Goal: Task Accomplishment & Management: Manage account settings

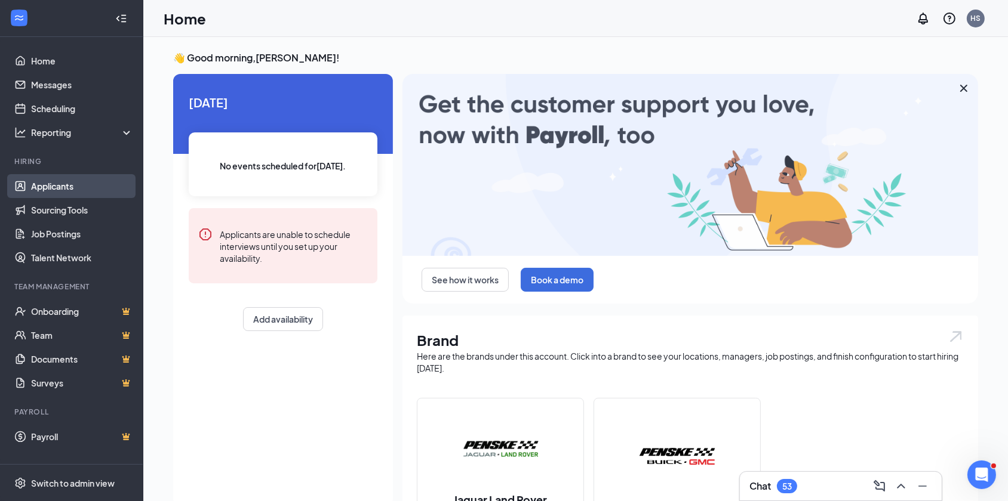
drag, startPoint x: 57, startPoint y: 193, endPoint x: 53, endPoint y: 186, distance: 7.8
click at [57, 192] on link "Applicants" at bounding box center [82, 186] width 102 height 24
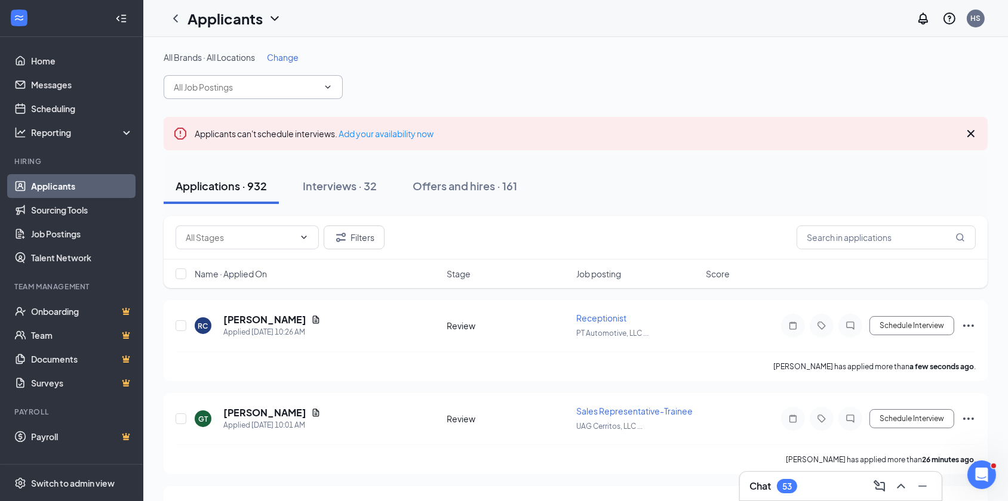
click at [273, 90] on input "text" at bounding box center [246, 87] width 144 height 13
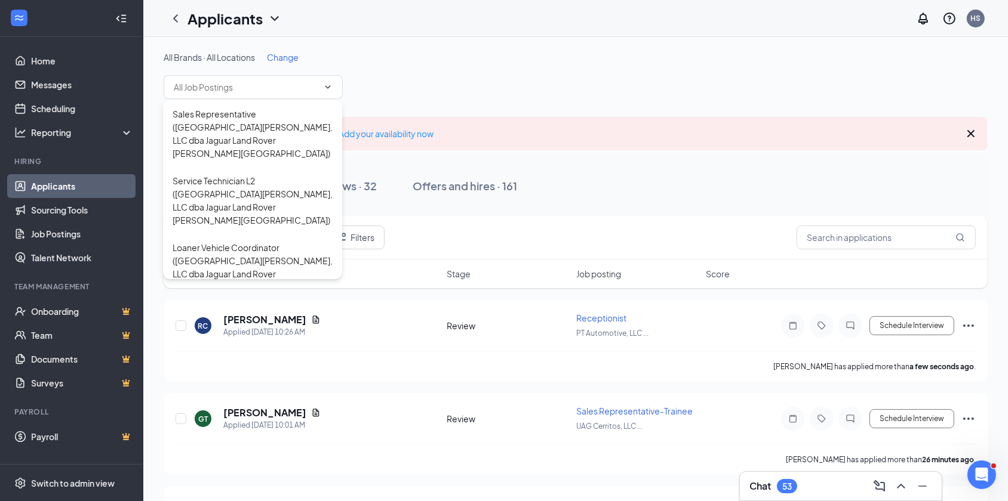
click at [510, 51] on div "All Brands · All Locations Change" at bounding box center [576, 57] width 824 height 12
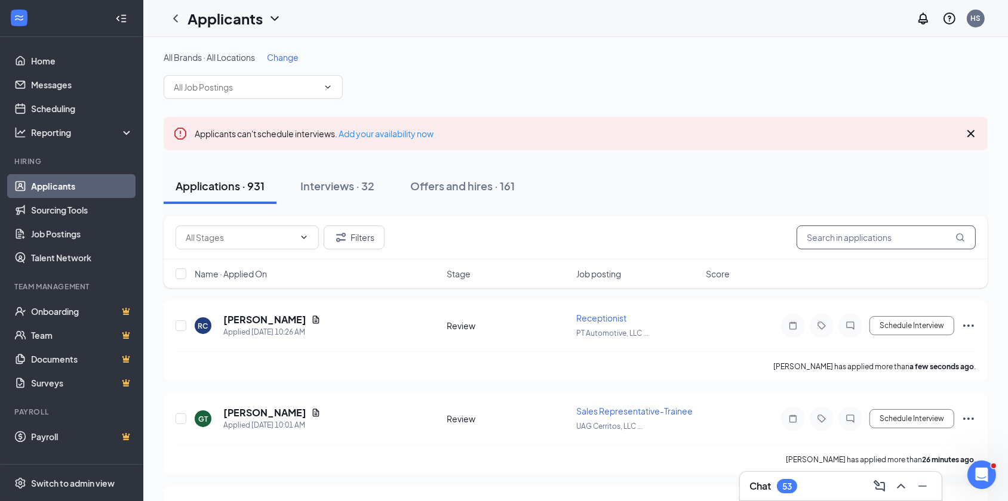
click at [871, 242] on input "text" at bounding box center [885, 238] width 179 height 24
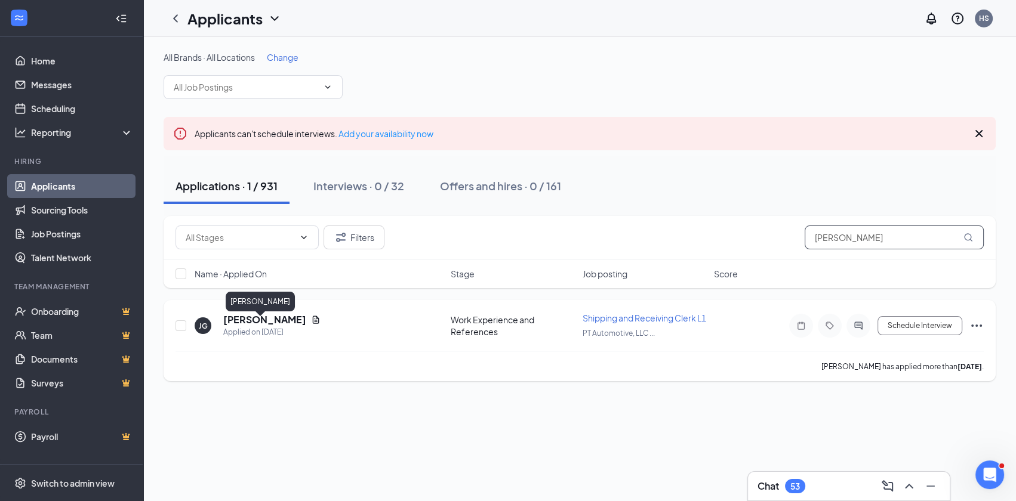
type input "[PERSON_NAME]"
drag, startPoint x: 266, startPoint y: 325, endPoint x: 322, endPoint y: 369, distance: 71.9
click at [322, 369] on div "[PERSON_NAME] has applied more than [DATE] ." at bounding box center [579, 367] width 808 height 30
click at [251, 324] on h5 "[PERSON_NAME]" at bounding box center [264, 319] width 83 height 13
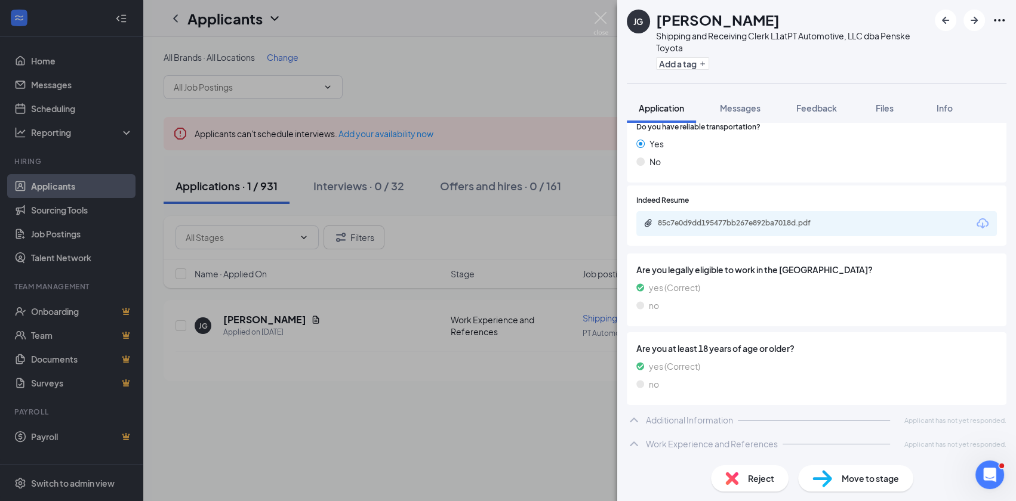
scroll to position [386, 0]
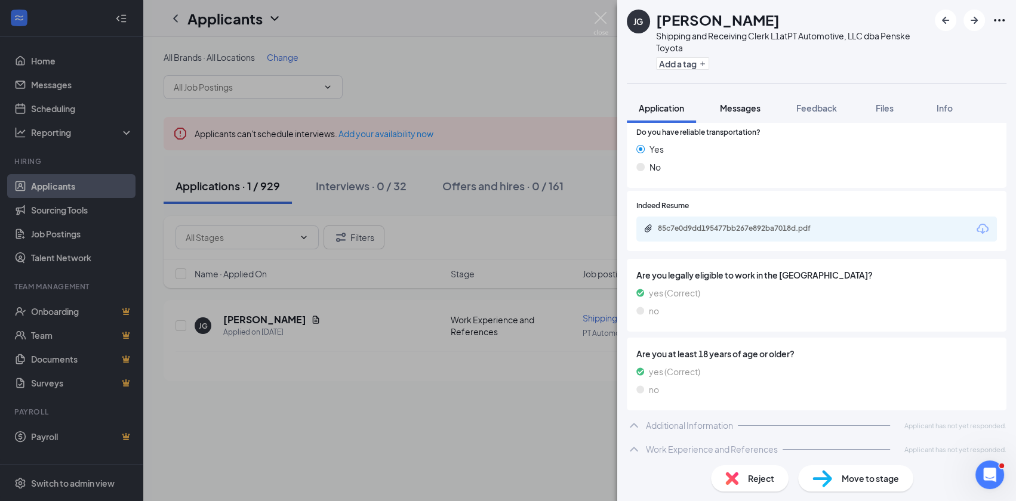
drag, startPoint x: 746, startPoint y: 104, endPoint x: 754, endPoint y: 107, distance: 9.1
click at [746, 104] on span "Messages" at bounding box center [740, 108] width 41 height 11
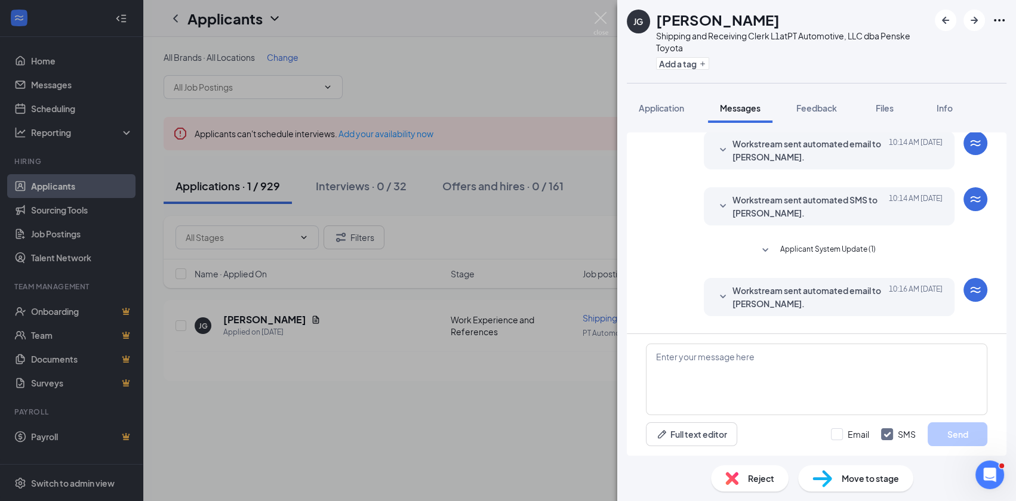
scroll to position [92, 0]
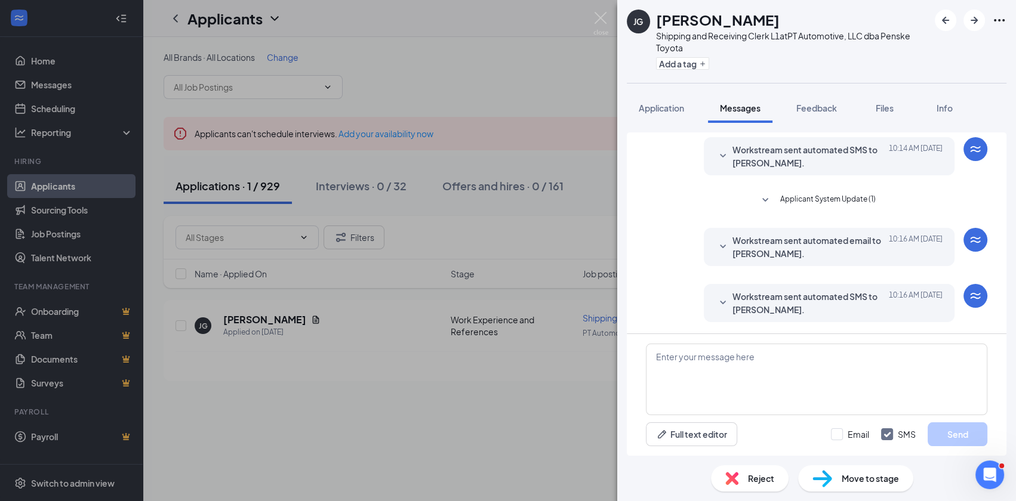
click at [716, 247] on icon "SmallChevronDown" at bounding box center [723, 247] width 14 height 14
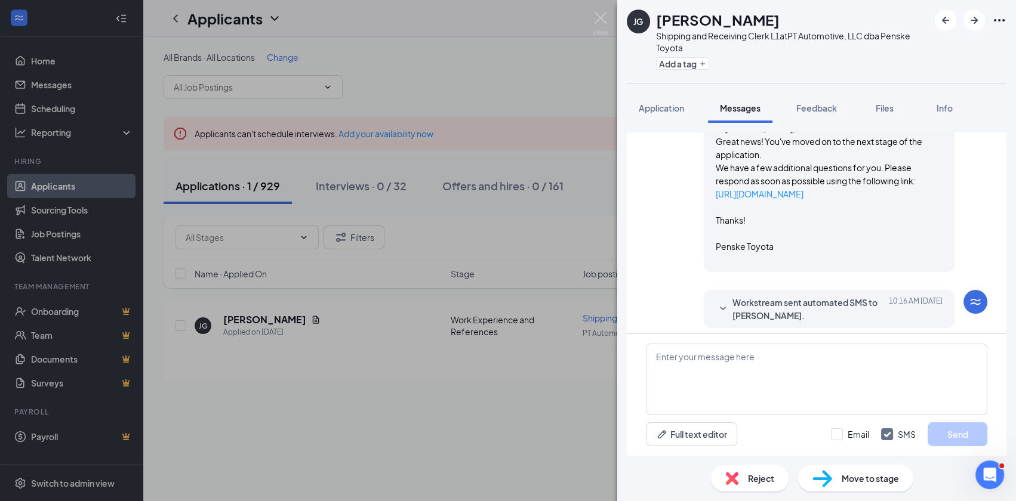
scroll to position [244, 0]
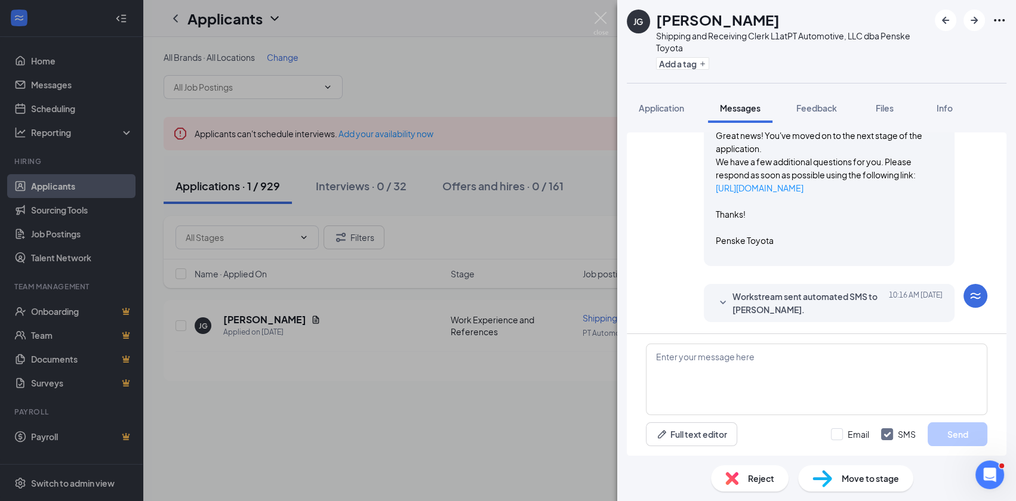
click at [716, 304] on icon "SmallChevronDown" at bounding box center [723, 303] width 14 height 14
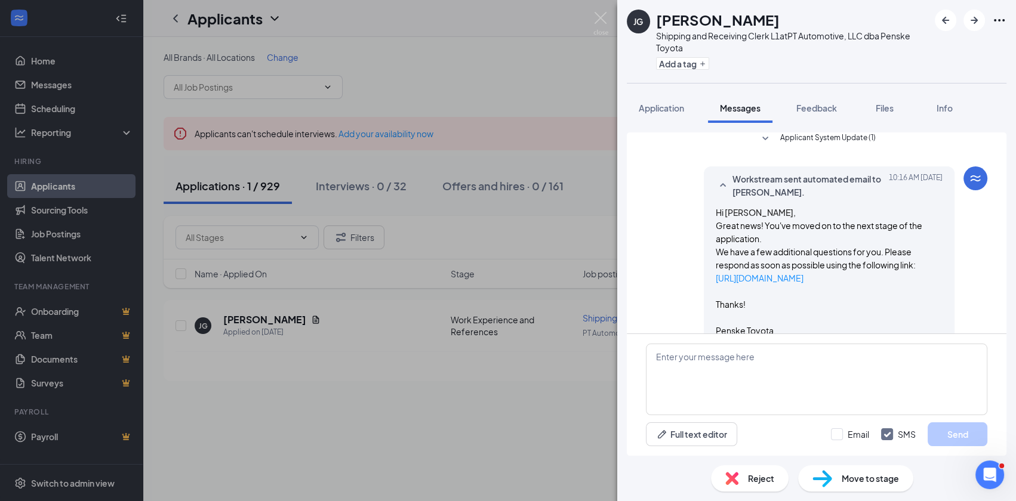
scroll to position [152, 0]
